Goal: Information Seeking & Learning: Learn about a topic

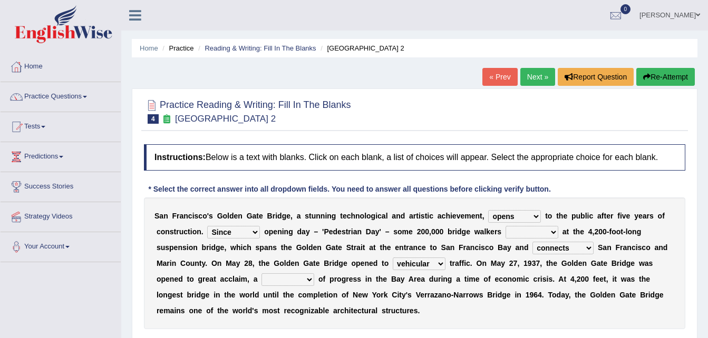
select select "opens"
select select "Since"
select select "connects"
select select "vehicular"
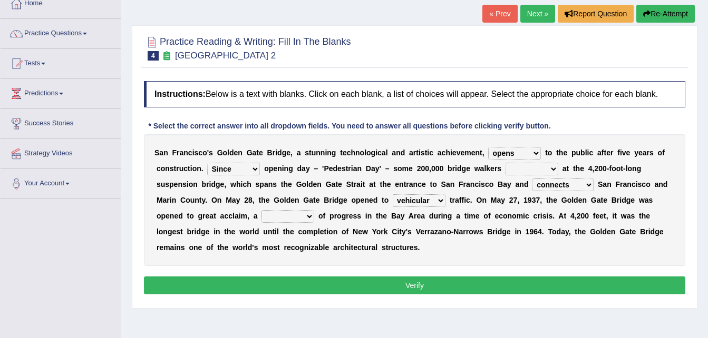
click at [493, 154] on select "opens closes appears equals" at bounding box center [514, 153] width 53 height 13
click at [631, 184] on b "c" at bounding box center [633, 184] width 4 height 8
click at [253, 169] on select "On During Since When" at bounding box center [233, 169] width 53 height 13
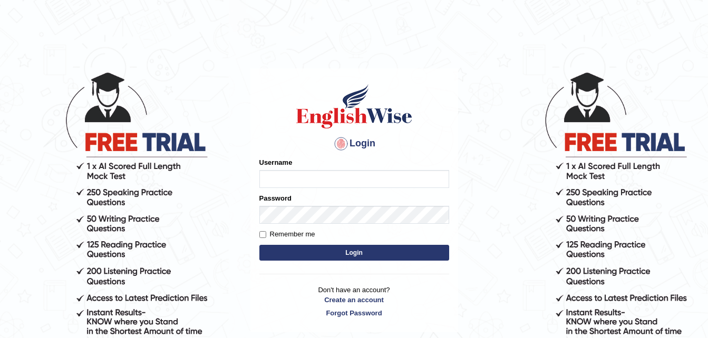
type input "EmilyLorie"
click at [298, 258] on button "Login" at bounding box center [354, 253] width 190 height 16
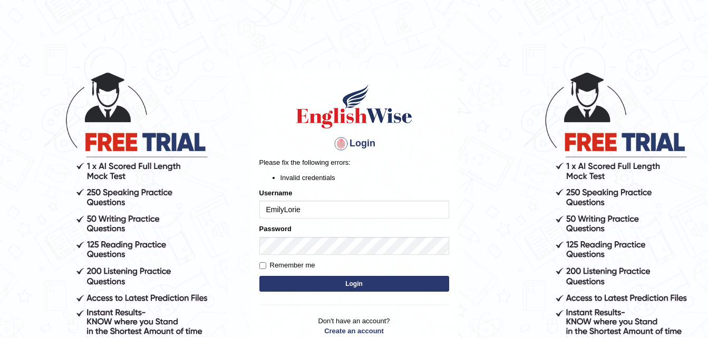
click at [326, 283] on button "Login" at bounding box center [354, 284] width 190 height 16
click at [352, 288] on button "Login" at bounding box center [354, 284] width 190 height 16
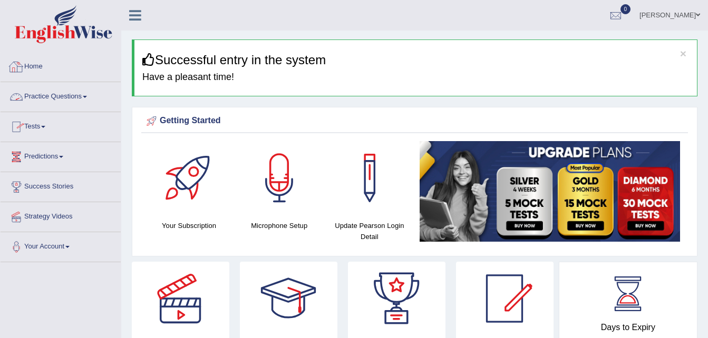
click at [91, 98] on link "Practice Questions" at bounding box center [61, 95] width 120 height 26
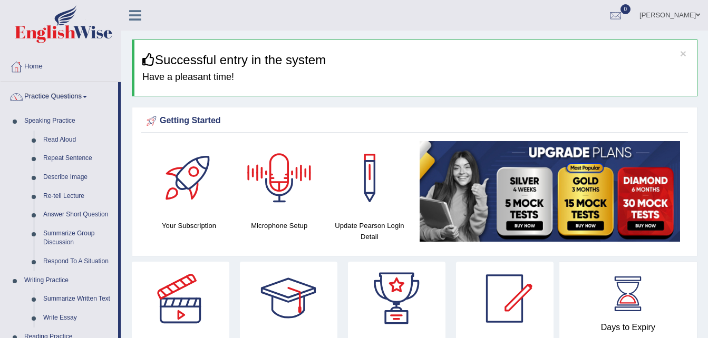
scroll to position [296, 0]
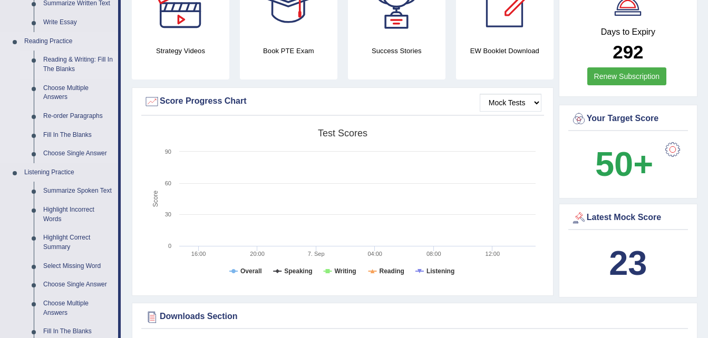
click at [64, 69] on link "Reading & Writing: Fill In The Blanks" at bounding box center [78, 65] width 80 height 28
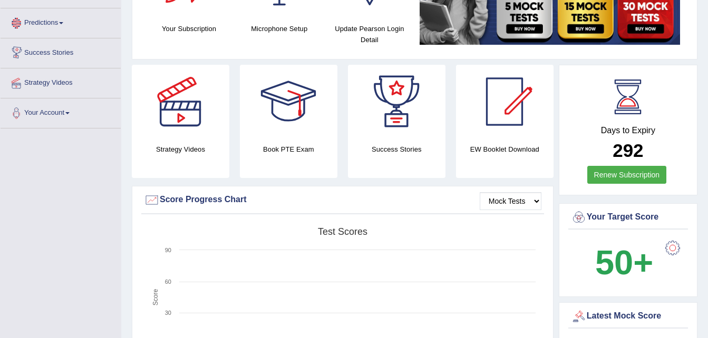
scroll to position [673, 0]
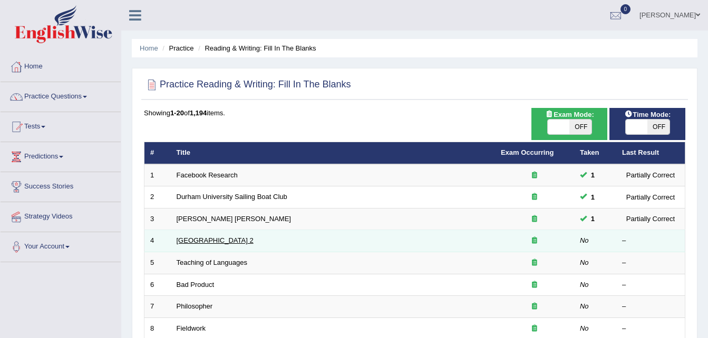
click at [190, 243] on link "[GEOGRAPHIC_DATA] 2" at bounding box center [215, 241] width 77 height 8
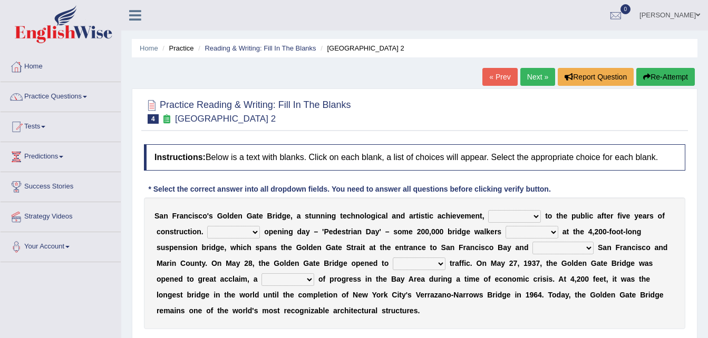
click at [493, 215] on select "opens closes appears equals" at bounding box center [514, 216] width 53 height 13
select select "opens"
click at [488, 210] on select "opens closes appears equals" at bounding box center [514, 216] width 53 height 13
click at [532, 236] on select "stationed looked marveled laughed" at bounding box center [531, 232] width 53 height 13
select select "stationed"
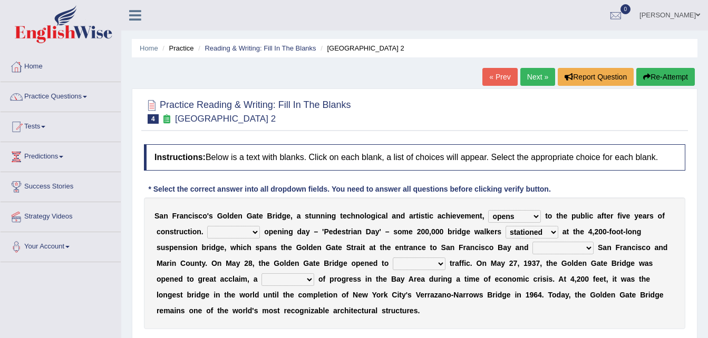
click at [505, 226] on select "stationed looked marveled laughed" at bounding box center [531, 232] width 53 height 13
click at [532, 248] on select "separates connects channels differentiates" at bounding box center [562, 248] width 61 height 13
click at [532, 242] on select "separates connects channels differentiates" at bounding box center [562, 248] width 61 height 13
click at [532, 249] on select "separates connects channels differentiates" at bounding box center [562, 248] width 61 height 13
select select "connects"
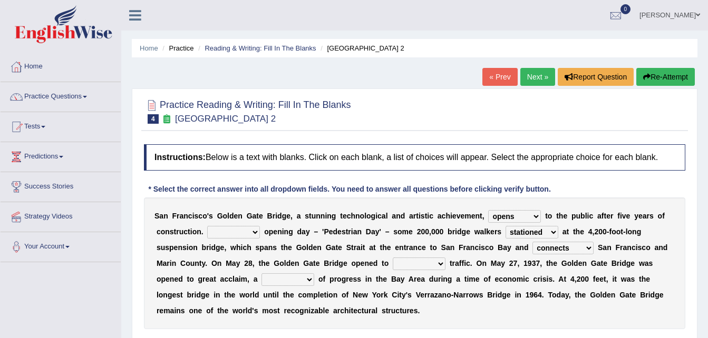
click at [532, 242] on select "separates connects channels differentiates" at bounding box center [562, 248] width 61 height 13
click at [393, 264] on select "aquatic vehicular airborne watertight" at bounding box center [419, 264] width 53 height 13
select select "vehicular"
click at [393, 258] on select "aquatic vehicular airborne watertight" at bounding box center [419, 264] width 53 height 13
click at [261, 277] on select "denial symbol technique yield" at bounding box center [287, 279] width 53 height 13
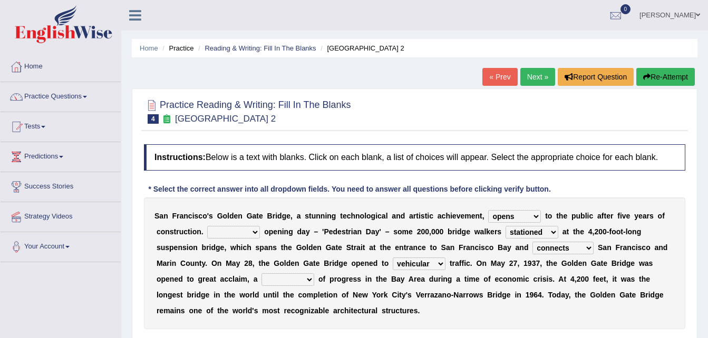
select select "symbol"
click at [261, 273] on select "denial symbol technique yield" at bounding box center [287, 279] width 53 height 13
click at [237, 235] on select "On During Since When" at bounding box center [233, 232] width 53 height 13
select select "Since"
click at [207, 226] on select "On During Since When" at bounding box center [233, 232] width 53 height 13
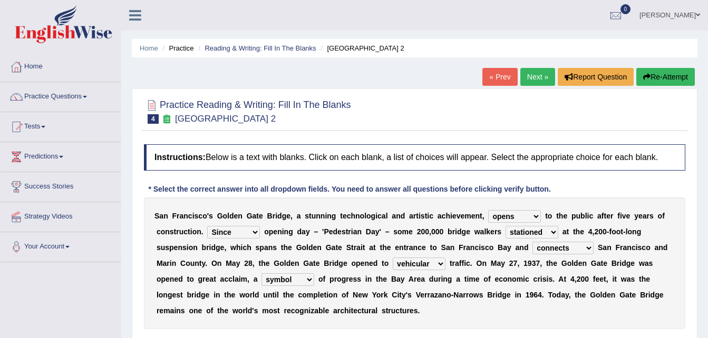
click at [243, 234] on select "On During Since When" at bounding box center [233, 232] width 53 height 13
click at [288, 272] on div "S a n F r a n c i s c o ' s G o l d e n G a t e B r i d g e , a s t u n n i n g…" at bounding box center [414, 264] width 541 height 132
click at [582, 266] on b "n" at bounding box center [584, 263] width 5 height 8
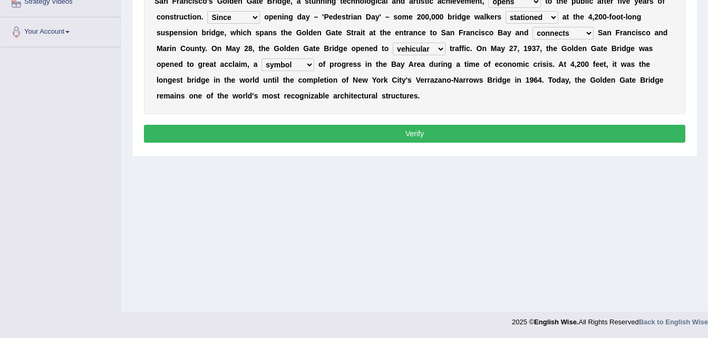
click at [440, 133] on button "Verify" at bounding box center [414, 134] width 541 height 18
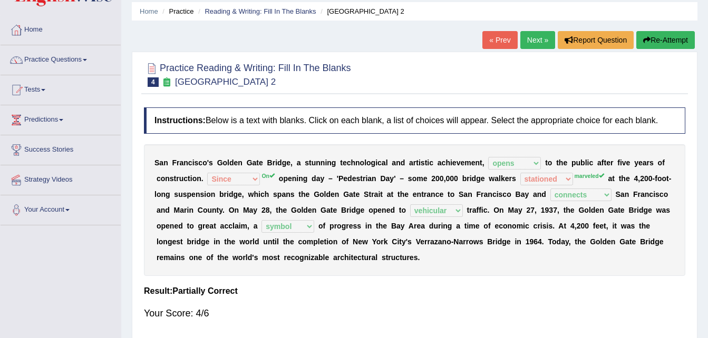
scroll to position [0, 0]
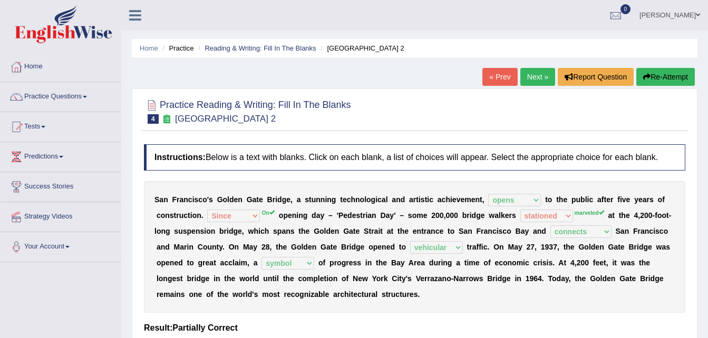
click at [535, 77] on link "Next »" at bounding box center [537, 77] width 35 height 18
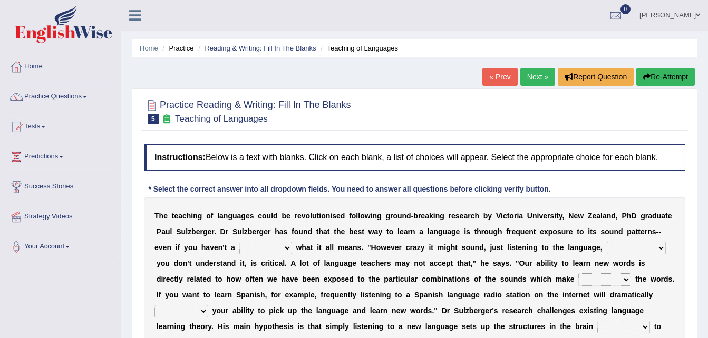
drag, startPoint x: 534, startPoint y: 243, endPoint x: 633, endPoint y: 161, distance: 128.8
click at [632, 171] on div "Instructions: Below is a text with blanks. Click on each blank, a list of choic…" at bounding box center [414, 268] width 546 height 259
click at [239, 253] on select "dew claw clue due" at bounding box center [265, 248] width 53 height 13
select select "clue"
click at [239, 242] on select "dew claw clue due" at bounding box center [265, 248] width 53 height 13
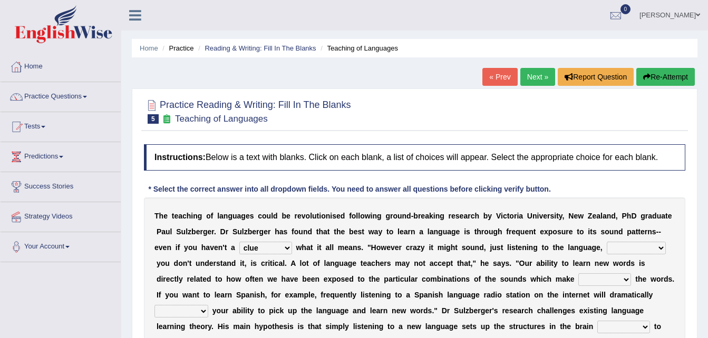
click at [607, 251] on select "but also all together even though if so" at bounding box center [636, 248] width 59 height 13
select select "even though"
click at [607, 242] on select "but also all together even though if so" at bounding box center [636, 248] width 59 height 13
click at [578, 276] on select "down up of on" at bounding box center [604, 279] width 53 height 13
select select "up"
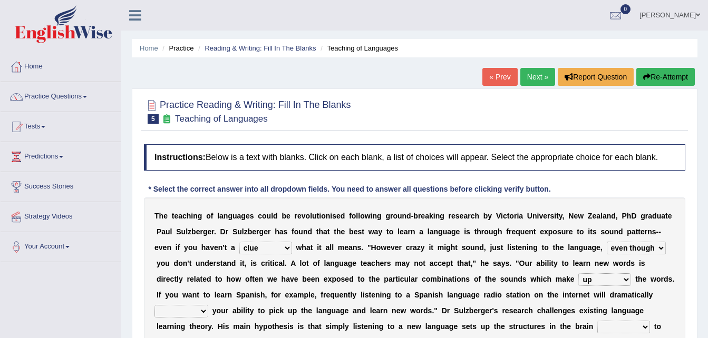
click at [578, 273] on select "down up of on" at bounding box center [604, 279] width 53 height 13
click at [208, 305] on select "evaluate exaggerate describe boost" at bounding box center [181, 311] width 54 height 13
select select "boost"
click at [208, 305] on select "evaluate exaggerate describe boost" at bounding box center [181, 311] width 54 height 13
click at [597, 329] on select "requiring required directed to require" at bounding box center [623, 327] width 53 height 13
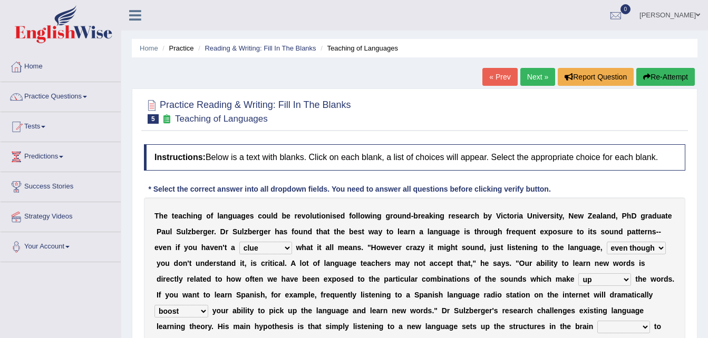
select select "requiring"
click at [597, 321] on select "requiring required directed to require" at bounding box center [623, 327] width 53 height 13
click at [559, 240] on div "T h e t e a c h i n g o f l a n g u a g e s c o u l d b e r e v o l u t i o n i…" at bounding box center [414, 279] width 541 height 163
click at [607, 249] on select "but also all together even though if so" at bounding box center [636, 248] width 59 height 13
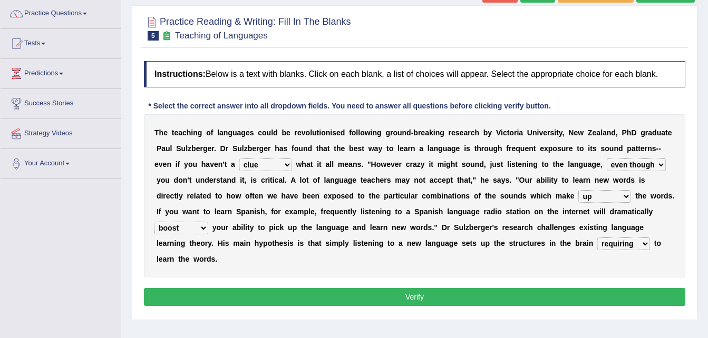
scroll to position [84, 0]
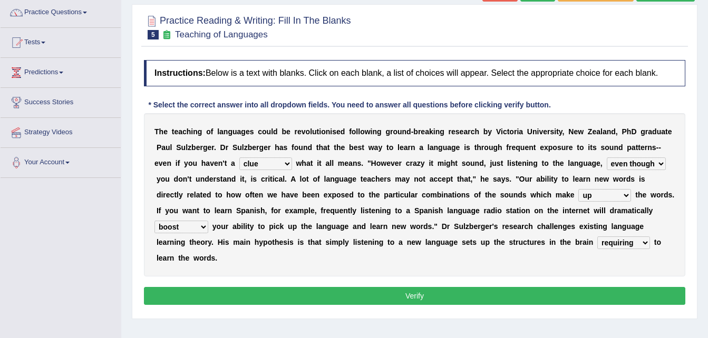
click at [583, 287] on button "Verify" at bounding box center [414, 296] width 541 height 18
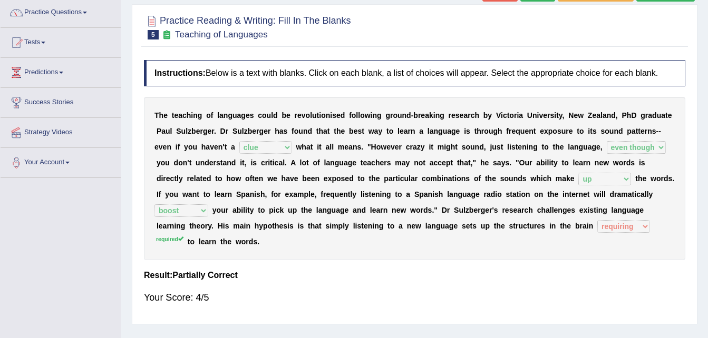
scroll to position [0, 0]
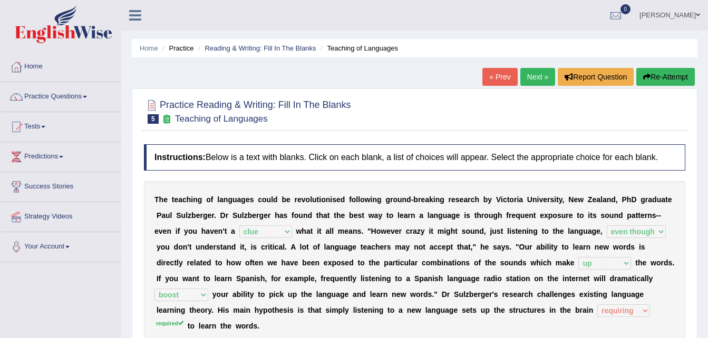
click at [527, 81] on link "Next »" at bounding box center [537, 77] width 35 height 18
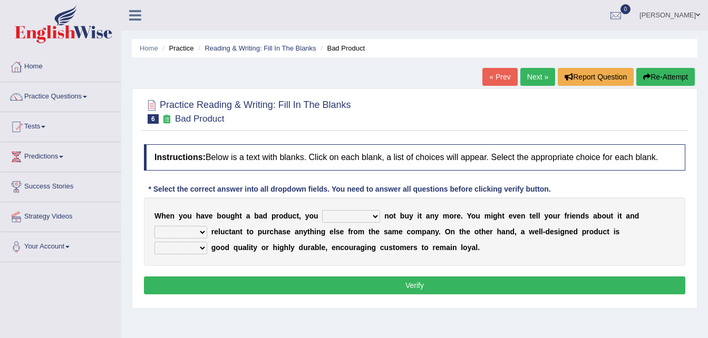
click at [348, 220] on select "would have should have should" at bounding box center [351, 216] width 58 height 13
select select "would"
click at [322, 210] on select "would have should have should" at bounding box center [351, 216] width 58 height 13
click at [207, 226] on select "is are be being" at bounding box center [180, 232] width 53 height 13
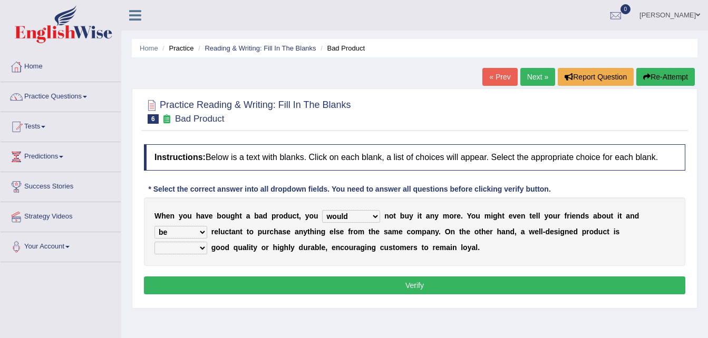
click at [207, 226] on select "is are be being" at bounding box center [180, 232] width 53 height 13
select select "be"
click at [207, 226] on select "is are be being" at bounding box center [180, 232] width 53 height 13
click at [207, 242] on select "both also neither either" at bounding box center [180, 248] width 53 height 13
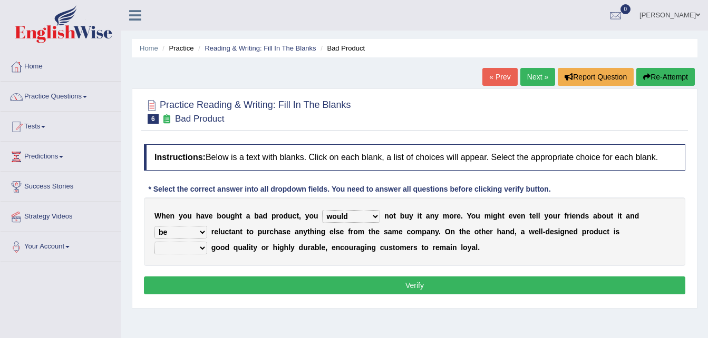
select select "either"
click at [207, 242] on select "both also neither either" at bounding box center [180, 248] width 53 height 13
click at [519, 289] on button "Verify" at bounding box center [414, 286] width 541 height 18
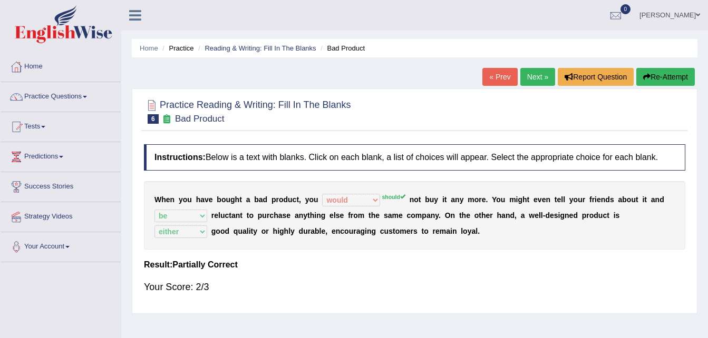
click at [541, 77] on link "Next »" at bounding box center [537, 77] width 35 height 18
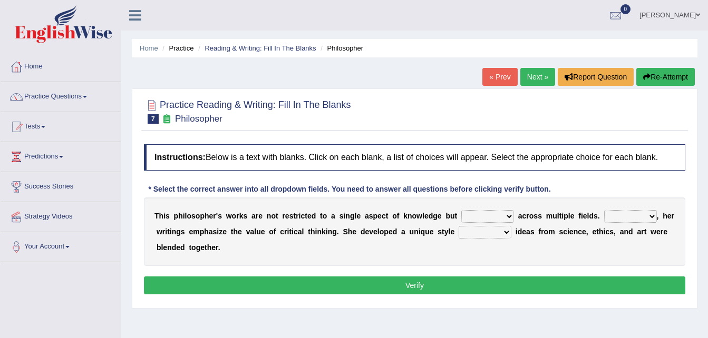
click at [468, 215] on select "constrain contain assemble extend" at bounding box center [487, 216] width 53 height 13
select select "extend"
click at [461, 210] on select "constrain contain assemble extend" at bounding box center [487, 216] width 53 height 13
click at [604, 220] on select "Rather So Moreover Likely" at bounding box center [630, 216] width 53 height 13
select select "Moreover"
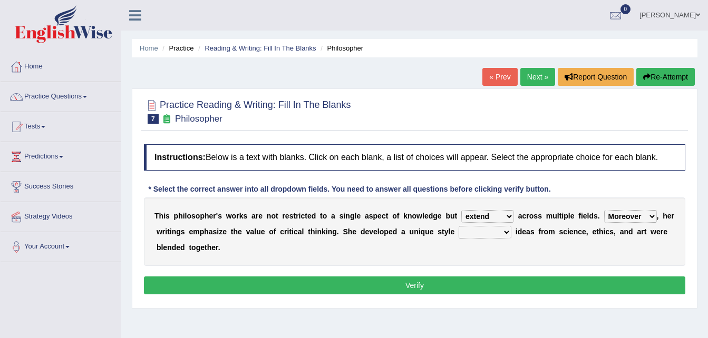
click at [604, 210] on select "Rather So Moreover Likely" at bounding box center [630, 216] width 53 height 13
click at [466, 234] on select "in that that which in which" at bounding box center [484, 232] width 53 height 13
click at [545, 274] on div "Instructions: Below is a text with blanks. Click on each blank, a list of choic…" at bounding box center [414, 221] width 546 height 164
click at [484, 236] on select "in that that which in which" at bounding box center [484, 232] width 53 height 13
click at [458, 226] on select "in that that which in which" at bounding box center [484, 232] width 53 height 13
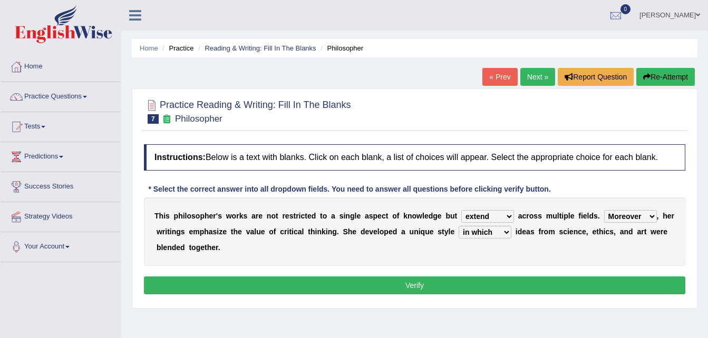
click at [458, 233] on select "in that that which in which" at bounding box center [484, 232] width 53 height 13
click at [513, 261] on div "T h i s p h i l o s o p h e r ' s w o r k s a r e n o t r e s t r i c t e d t o…" at bounding box center [414, 232] width 541 height 69
click at [485, 228] on select "in that that which in which" at bounding box center [484, 232] width 53 height 13
click at [458, 226] on select "in that that which in which" at bounding box center [484, 232] width 53 height 13
click at [464, 232] on select "in that that which in which" at bounding box center [484, 232] width 53 height 13
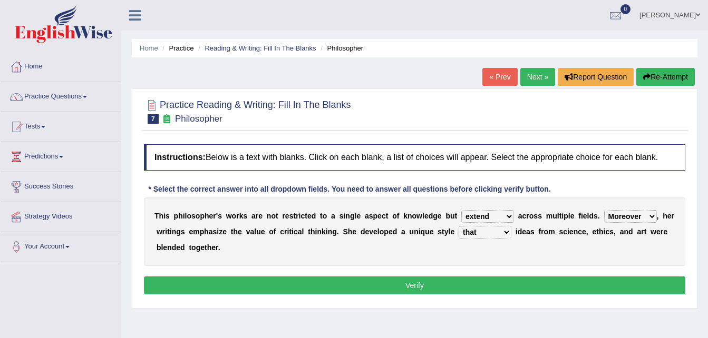
select select "in which"
click at [458, 226] on select "in that that which in which" at bounding box center [484, 232] width 53 height 13
click at [478, 235] on select "in that that which in which" at bounding box center [484, 232] width 53 height 13
click at [545, 253] on div "T h i s p h i l o s o p h e r ' s w o r k s a r e n o t r e s t r i c t e d t o…" at bounding box center [414, 232] width 541 height 69
click at [610, 220] on select "Rather So Moreover Likely" at bounding box center [630, 216] width 53 height 13
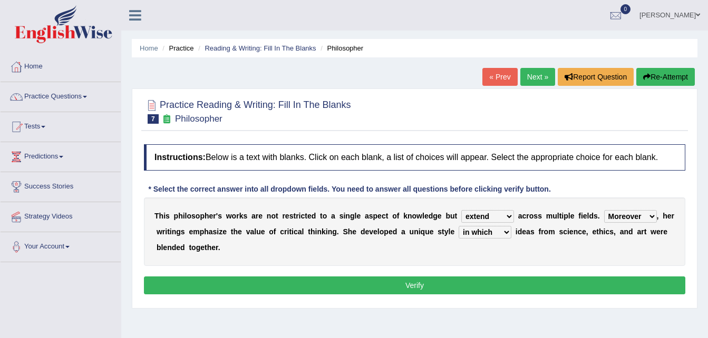
click at [447, 284] on button "Verify" at bounding box center [414, 286] width 541 height 18
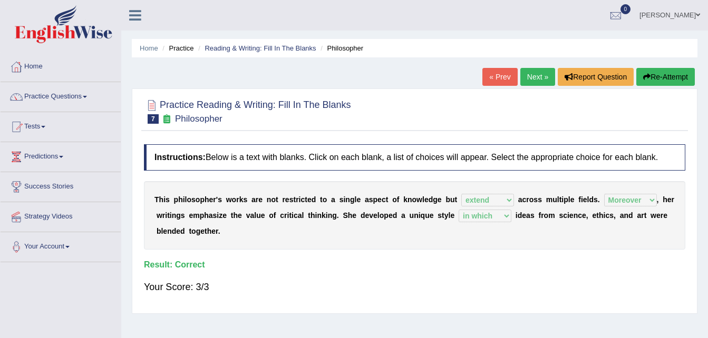
click at [535, 78] on link "Next »" at bounding box center [537, 77] width 35 height 18
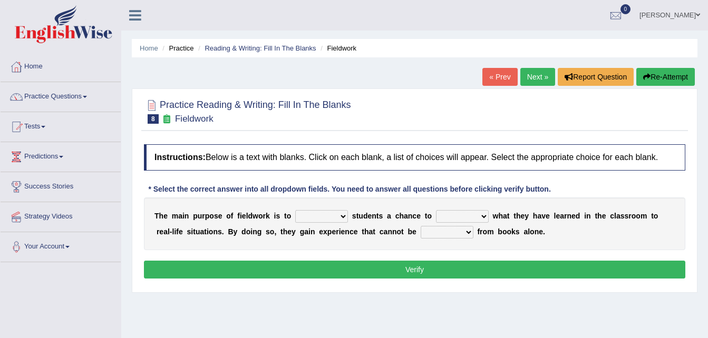
click at [298, 215] on select "resemble stow rave offer" at bounding box center [321, 216] width 53 height 13
click at [322, 226] on div "T h e m a i n p u r p o s e o f f i e l d w o r k i s t o resemble stow rave of…" at bounding box center [414, 224] width 541 height 53
click at [441, 212] on select "compare align apply dismount" at bounding box center [462, 216] width 53 height 13
select select "apply"
click at [436, 210] on select "compare align apply dismount" at bounding box center [462, 216] width 53 height 13
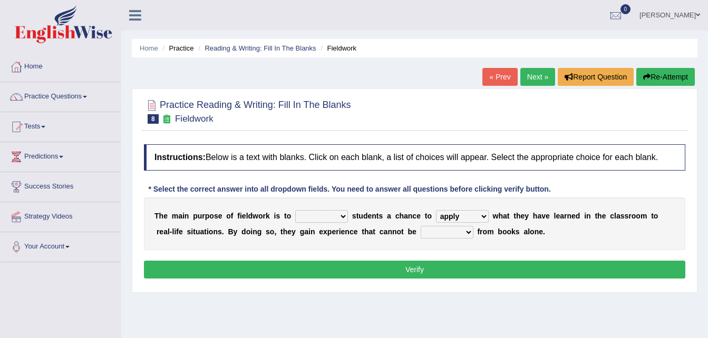
click at [421, 231] on select "originated prepared obtained touted" at bounding box center [447, 232] width 53 height 13
select select "obtained"
click at [421, 226] on select "originated prepared obtained touted" at bounding box center [447, 232] width 53 height 13
click at [421, 230] on select "originated prepared obtained touted" at bounding box center [447, 232] width 53 height 13
click at [330, 219] on select "resemble stow rave offer" at bounding box center [321, 216] width 53 height 13
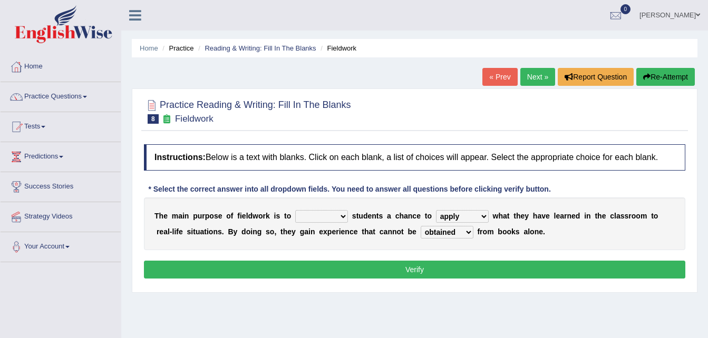
click at [314, 220] on select "resemble stow rave offer" at bounding box center [321, 216] width 53 height 13
click at [314, 214] on select "resemble stow rave offer" at bounding box center [321, 216] width 53 height 13
click at [307, 220] on select "resemble stow rave offer" at bounding box center [321, 216] width 53 height 13
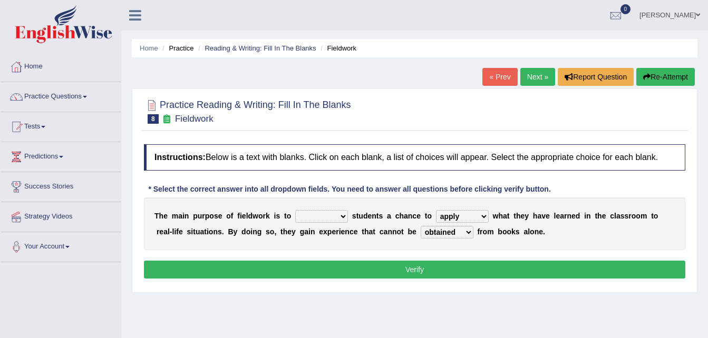
click at [317, 216] on select "resemble stow rave offer" at bounding box center [321, 216] width 53 height 13
click at [313, 217] on select "resemble stow rave offer" at bounding box center [321, 216] width 53 height 13
select select "offer"
click at [295, 210] on select "resemble stow rave offer" at bounding box center [321, 216] width 53 height 13
click at [362, 277] on button "Verify" at bounding box center [414, 270] width 541 height 18
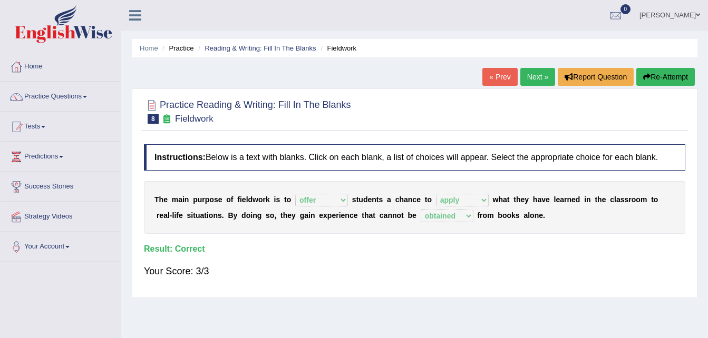
click at [537, 75] on link "Next »" at bounding box center [537, 77] width 35 height 18
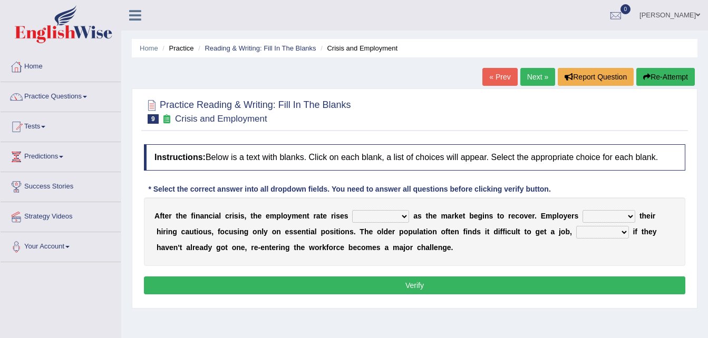
click at [369, 221] on select "normally conversely strenuously sharply" at bounding box center [380, 216] width 57 height 13
click at [371, 224] on div "A f t e r t h e f i n a n c i a l c r i s i s , t h e e m p l o y m e n t r a t…" at bounding box center [414, 232] width 541 height 69
click at [376, 221] on select "normally conversely strenuously sharply" at bounding box center [380, 216] width 57 height 13
click at [692, 15] on link "[PERSON_NAME]" at bounding box center [669, 13] width 76 height 27
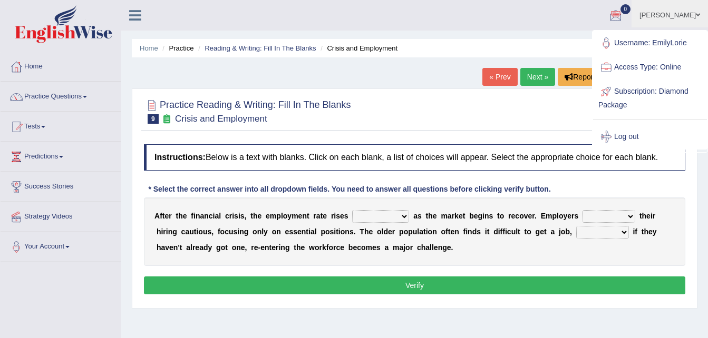
click at [548, 99] on div at bounding box center [414, 111] width 541 height 32
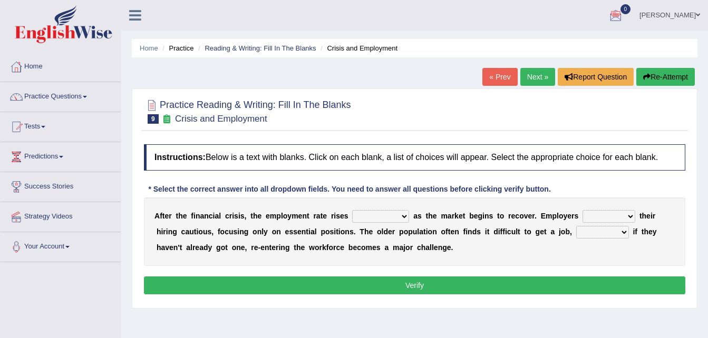
click at [363, 218] on select "normally conversely strenuously sharply" at bounding box center [380, 216] width 57 height 13
select select "strenuously"
click at [352, 210] on select "normally conversely strenuously sharply" at bounding box center [380, 216] width 57 height 13
click at [388, 222] on select "normally conversely strenuously sharply" at bounding box center [380, 216] width 57 height 13
click at [684, 12] on link "[PERSON_NAME]" at bounding box center [669, 13] width 76 height 27
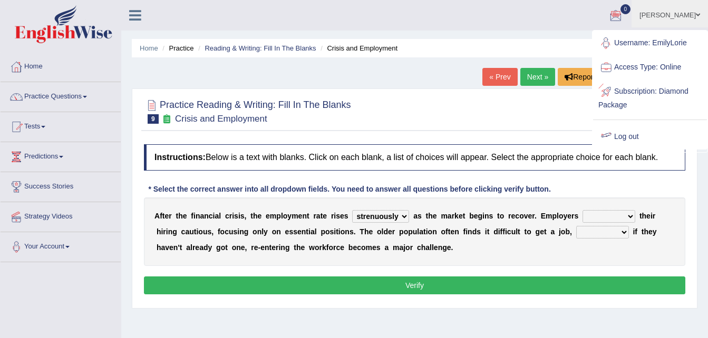
click at [620, 142] on link "Log out" at bounding box center [650, 137] width 114 height 24
